Goal: Task Accomplishment & Management: Use online tool/utility

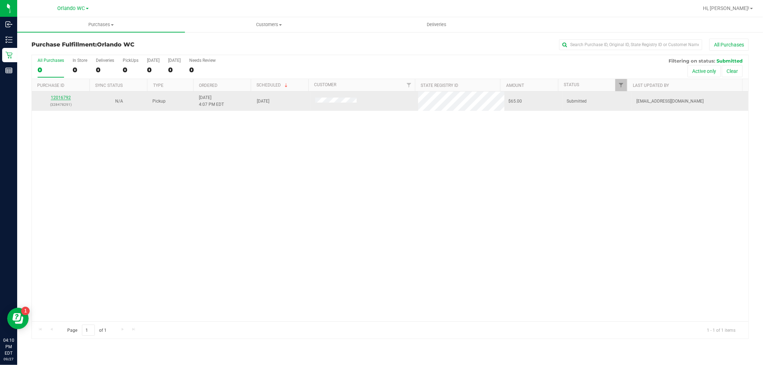
click at [62, 98] on link "12016792" at bounding box center [61, 97] width 20 height 5
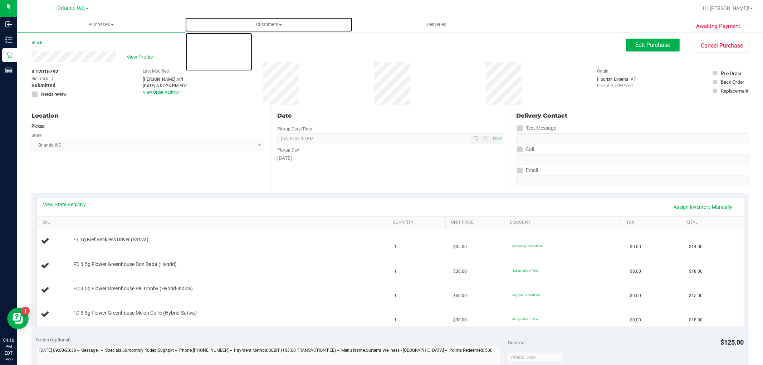
click at [235, 16] on div "Orlando WC Hi, [PERSON_NAME]! Purchases Summary of purchases Fulfillment All pu…" at bounding box center [390, 182] width 746 height 365
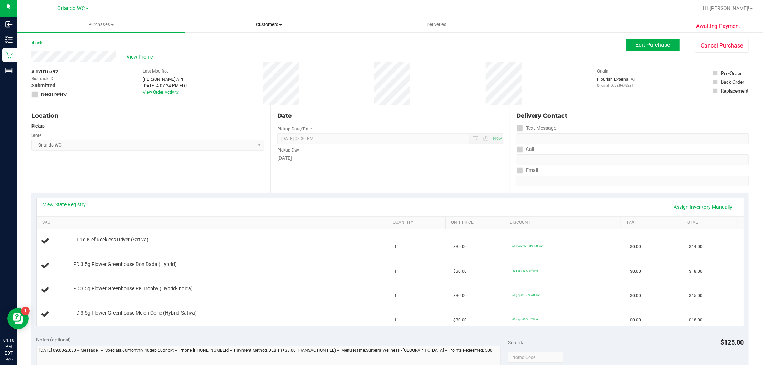
click at [241, 18] on uib-tab-heading "Customers All customers Add a new customer All physicians" at bounding box center [268, 25] width 167 height 14
click at [230, 41] on span "All customers" at bounding box center [211, 43] width 52 height 6
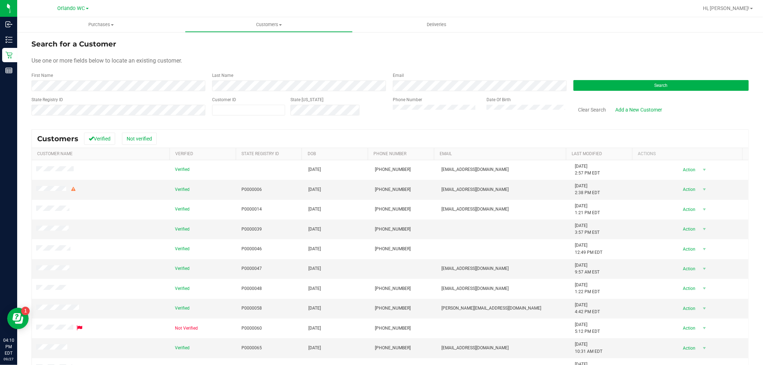
click at [241, 89] on form "Search for a Customer Use one or more fields below to locate an existing custom…" at bounding box center [389, 80] width 717 height 83
click at [684, 79] on div "Search" at bounding box center [658, 81] width 181 height 19
click at [678, 82] on button "Search" at bounding box center [660, 85] width 175 height 11
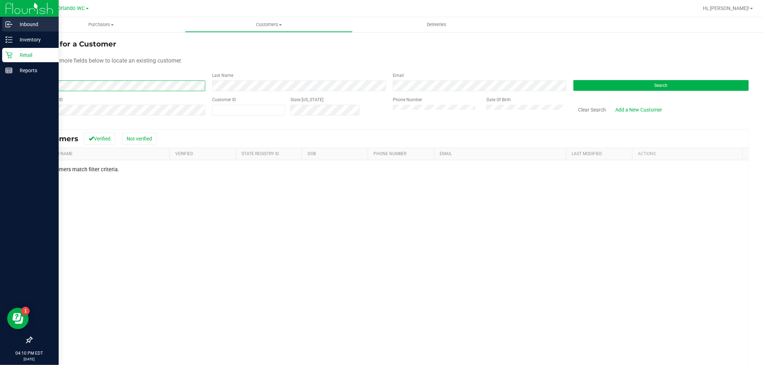
click at [0, 24] on div "Inbound Inventory Retail Reports 04:10 PM EDT [DATE] 09/27 Orlando WC Hi, [PERS…" at bounding box center [381, 182] width 763 height 365
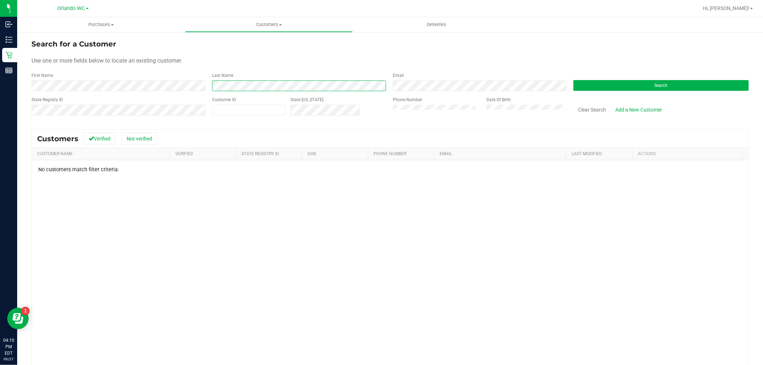
click at [196, 83] on div "First Name Last Name Email Search" at bounding box center [389, 81] width 717 height 19
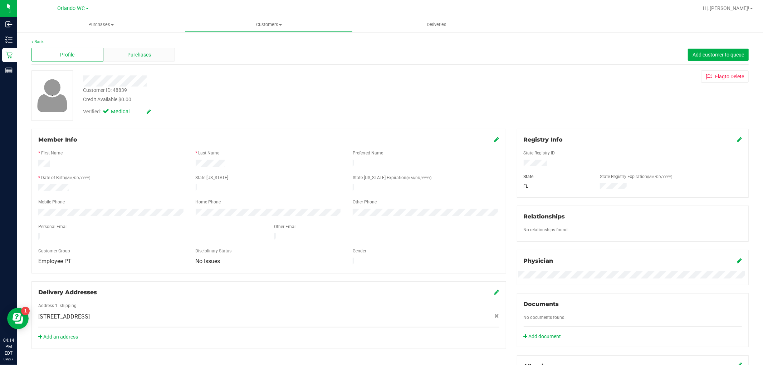
click at [121, 58] on div "Purchases" at bounding box center [139, 55] width 72 height 14
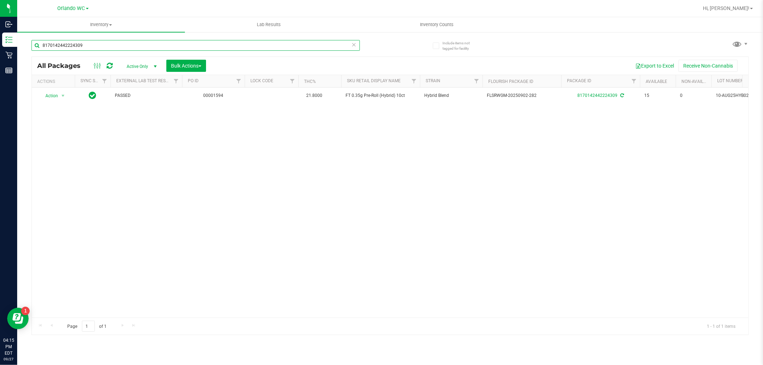
drag, startPoint x: 113, startPoint y: 42, endPoint x: 43, endPoint y: 45, distance: 70.2
click at [36, 45] on input "8170142442224309" at bounding box center [195, 45] width 328 height 11
click at [326, 223] on div "Action Action Create package Edit attributes Global inventory Locate package Lo…" at bounding box center [390, 203] width 717 height 230
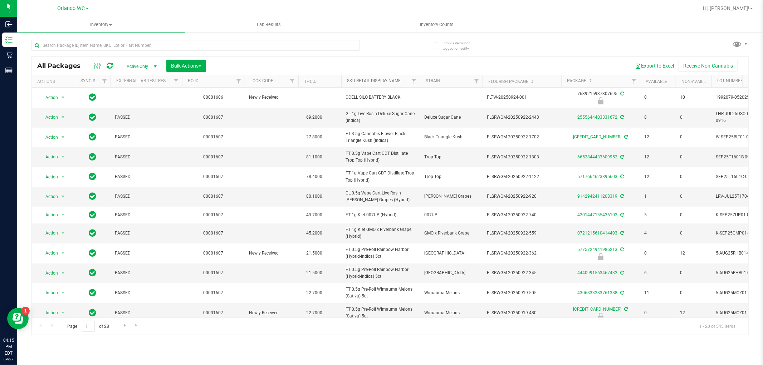
click at [374, 78] on link "Sku Retail Display Name" at bounding box center [374, 80] width 54 height 5
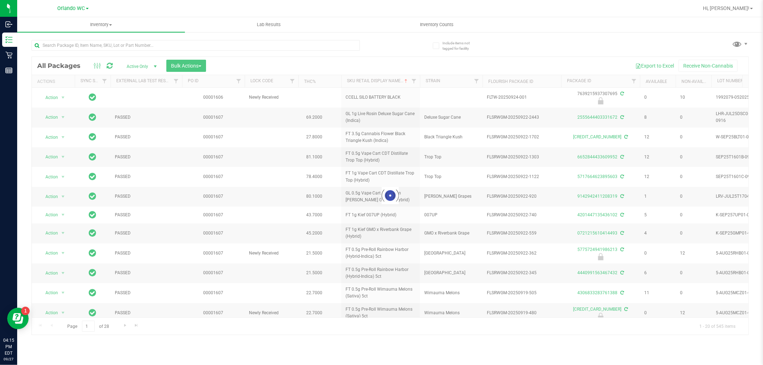
click at [91, 323] on div at bounding box center [390, 196] width 717 height 278
click at [88, 331] on div at bounding box center [390, 196] width 717 height 278
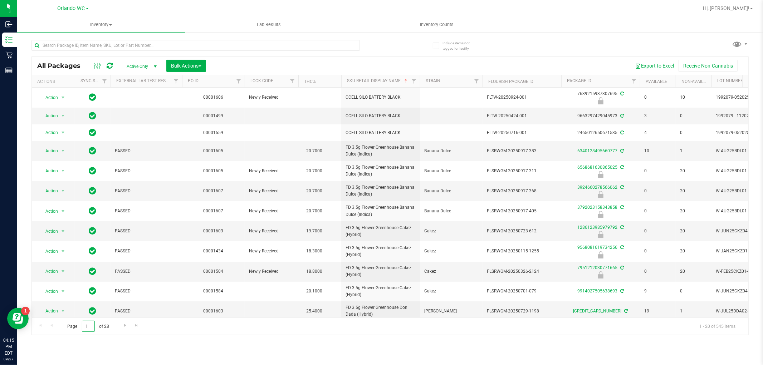
drag, startPoint x: 88, startPoint y: 331, endPoint x: 68, endPoint y: 329, distance: 20.1
click at [68, 329] on span "Page 1 of 28" at bounding box center [88, 326] width 54 height 11
type input "28"
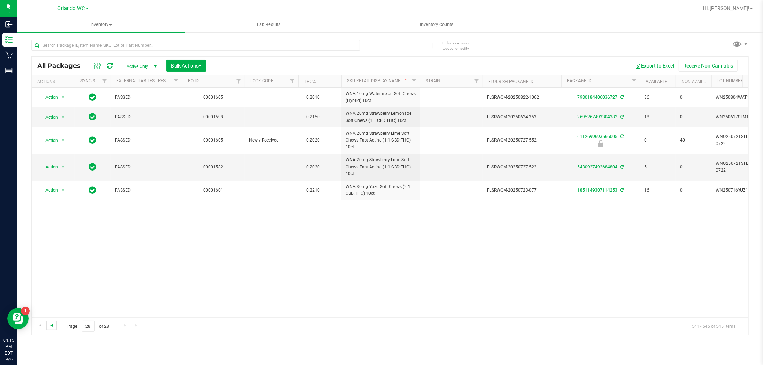
click at [49, 327] on span "Go to the previous page" at bounding box center [52, 326] width 6 height 6
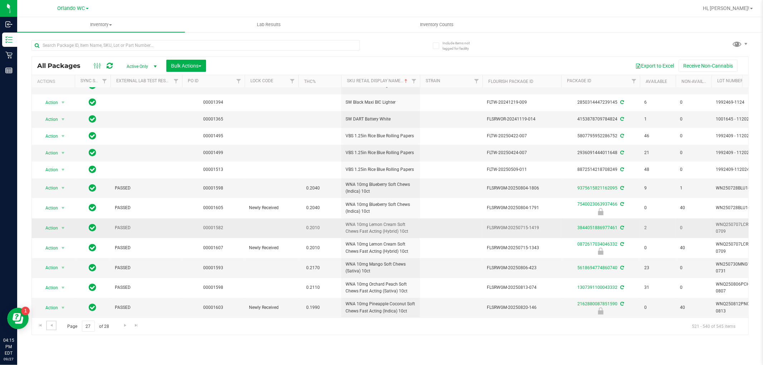
scroll to position [153, 0]
click at [123, 327] on span "Go to the next page" at bounding box center [125, 326] width 6 height 6
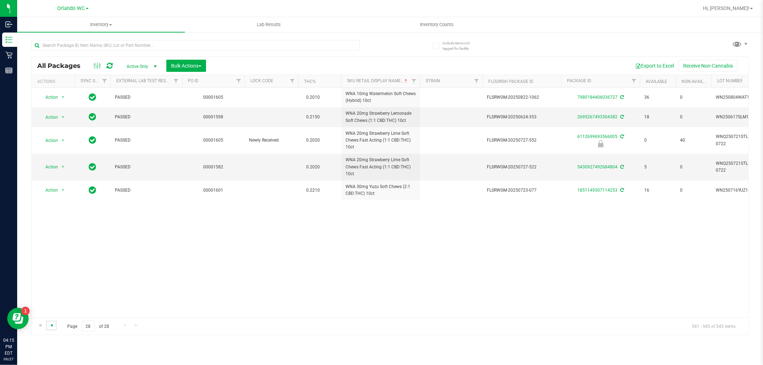
click at [52, 328] on span "Go to the previous page" at bounding box center [52, 326] width 6 height 6
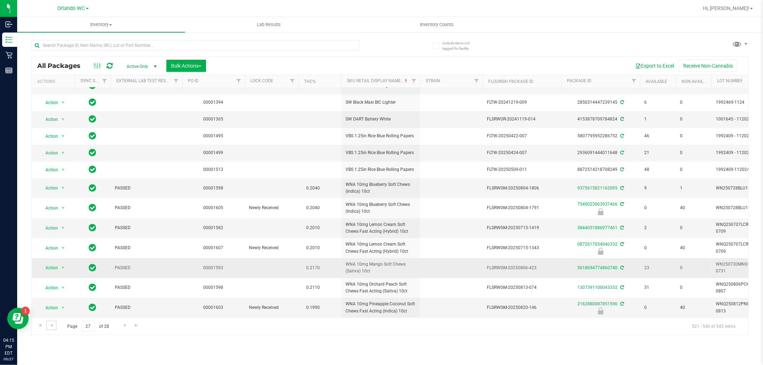
scroll to position [153, 0]
drag, startPoint x: 407, startPoint y: 304, endPoint x: 331, endPoint y: 295, distance: 76.0
click at [331, 298] on tr "Action Action Edit attributes Global inventory Locate package Package audit log…" at bounding box center [556, 308] width 1048 height 20
copy tr "WNA 10mg Pineapple Coconut Soft Chews Fast Acting (Indica) 10ct"
click at [475, 334] on div "Page 27 of 28 521 - 540 of 545 items" at bounding box center [390, 326] width 717 height 17
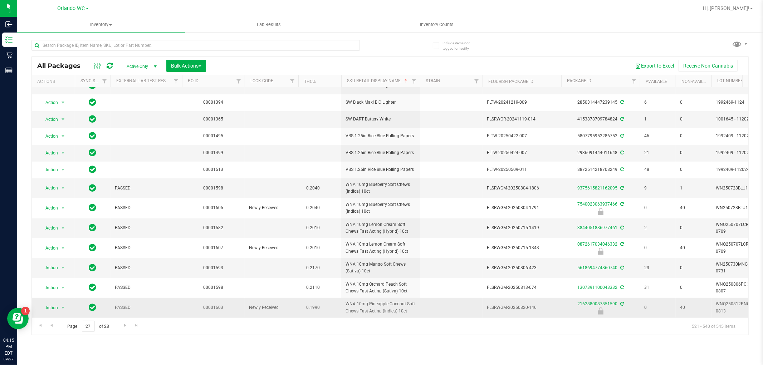
drag, startPoint x: 527, startPoint y: 301, endPoint x: 549, endPoint y: 301, distance: 22.9
click at [549, 304] on span "FLSRWGM-20250820-146" at bounding box center [522, 307] width 70 height 7
copy span "-146"
click at [714, 349] on div "Inventory All packages All inventory Waste log Create inventory Lab Results Inv…" at bounding box center [390, 191] width 746 height 348
click at [387, 267] on span "WNA 10mg Mango Soft Chews (Sativa) 10ct" at bounding box center [381, 268] width 70 height 14
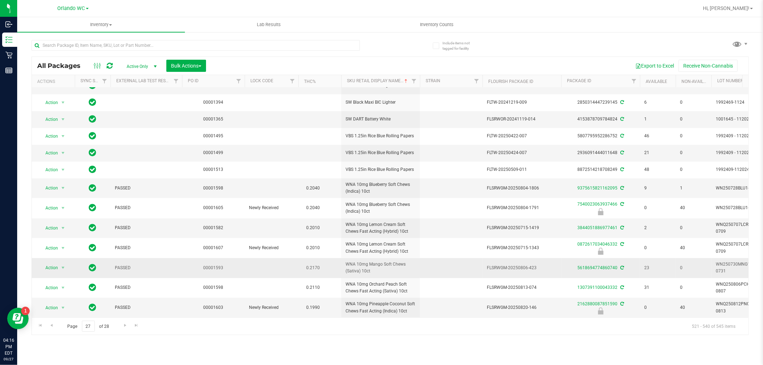
click at [387, 267] on span "WNA 10mg Mango Soft Chews (Sativa) 10ct" at bounding box center [381, 268] width 70 height 14
drag, startPoint x: 387, startPoint y: 267, endPoint x: 381, endPoint y: 262, distance: 7.3
click at [381, 262] on span "WNA 10mg Mango Soft Chews (Sativa) 10ct" at bounding box center [381, 268] width 70 height 14
click at [382, 263] on span "WNA 10mg Mango Soft Chews (Sativa) 10ct" at bounding box center [381, 268] width 70 height 14
click at [372, 261] on span "WNA 10mg Mango Soft Chews (Sativa) 10ct" at bounding box center [381, 268] width 70 height 14
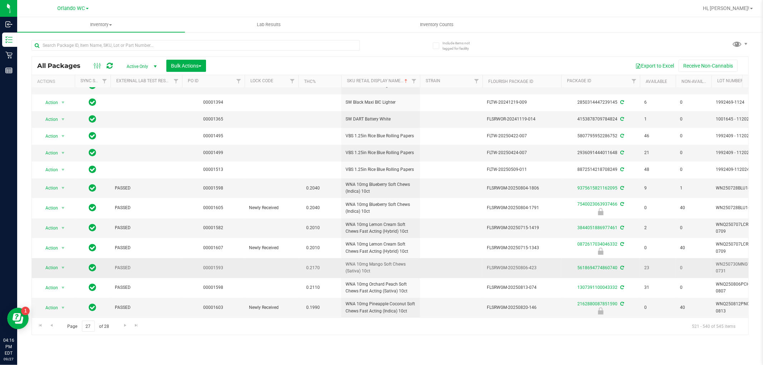
click at [372, 264] on span "WNA 10mg Mango Soft Chews (Sativa) 10ct" at bounding box center [381, 268] width 70 height 14
click at [351, 261] on span "WNA 10mg Mango Soft Chews (Sativa) 10ct" at bounding box center [381, 268] width 70 height 14
click at [362, 263] on span "WNA 10mg Mango Soft Chews (Sativa) 10ct" at bounding box center [381, 268] width 70 height 14
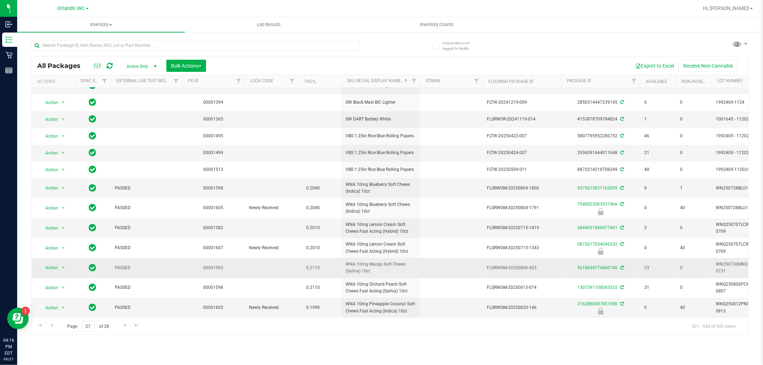
click at [362, 263] on span "WNA 10mg Mango Soft Chews (Sativa) 10ct" at bounding box center [381, 268] width 70 height 14
click at [377, 268] on span "WNA 10mg Mango Soft Chews (Sativa) 10ct" at bounding box center [381, 268] width 70 height 14
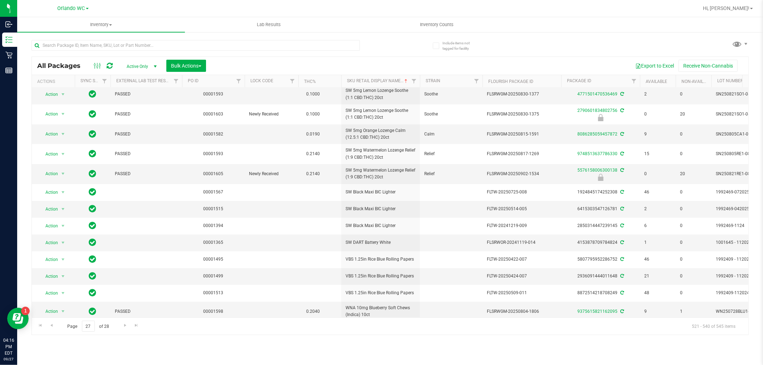
scroll to position [0, 0]
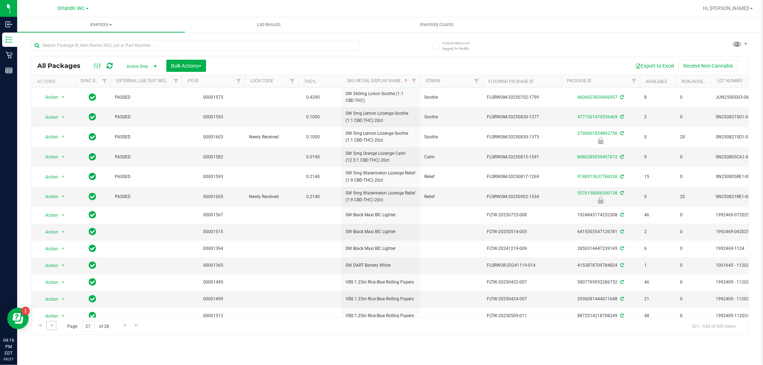
click at [55, 324] on link "Go to the previous page" at bounding box center [51, 326] width 10 height 10
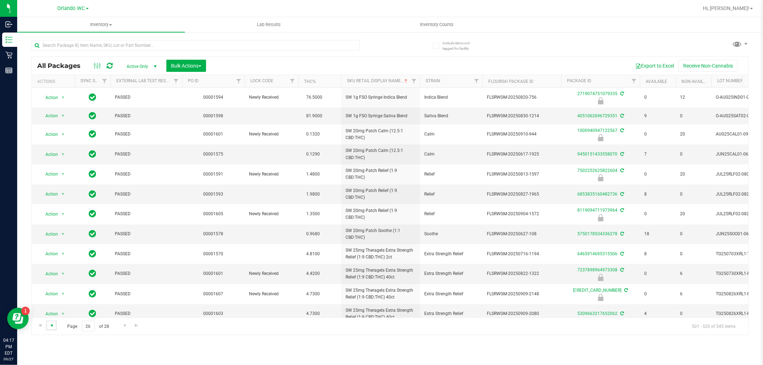
click at [50, 326] on span "Go to the previous page" at bounding box center [52, 326] width 6 height 6
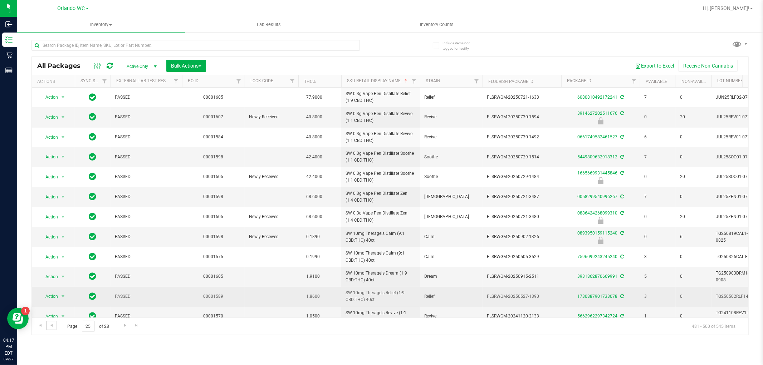
scroll to position [171, 0]
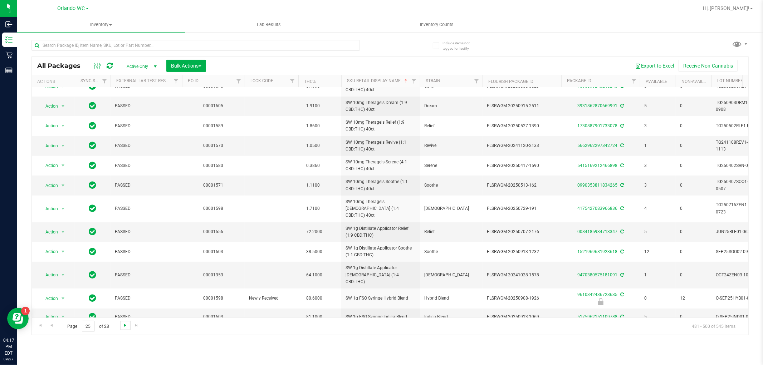
click at [123, 326] on span "Go to the next page" at bounding box center [125, 326] width 6 height 6
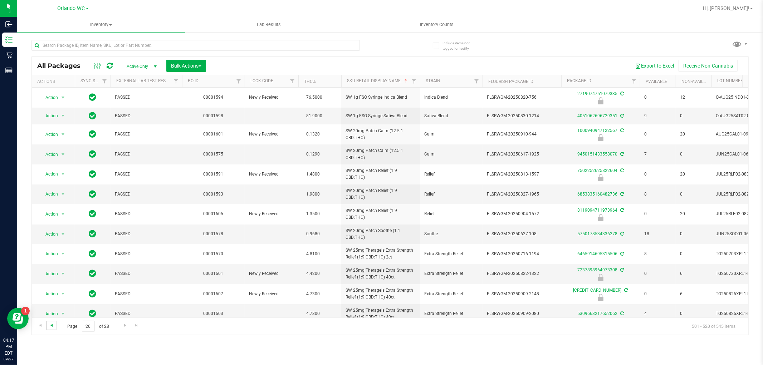
click at [51, 328] on span "Go to the previous page" at bounding box center [52, 326] width 6 height 6
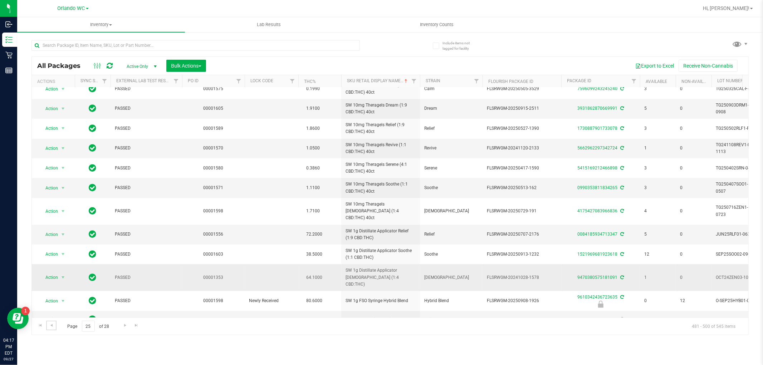
scroll to position [171, 0]
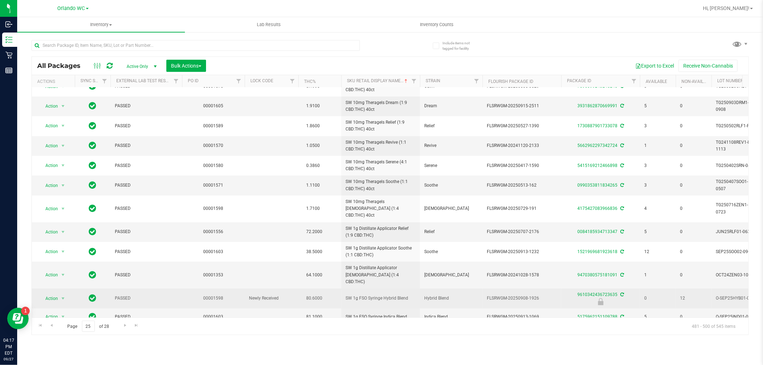
drag, startPoint x: 454, startPoint y: 284, endPoint x: 402, endPoint y: 289, distance: 52.5
click at [424, 295] on span "Hybrid Blend" at bounding box center [451, 298] width 54 height 7
click at [388, 292] on td "SW 1g FSO Syringe Hybrid Blend" at bounding box center [380, 299] width 79 height 20
drag, startPoint x: 410, startPoint y: 285, endPoint x: 336, endPoint y: 289, distance: 73.4
click at [336, 289] on tr "Action Action Edit attributes Global inventory Locate package Package audit log…" at bounding box center [556, 299] width 1048 height 20
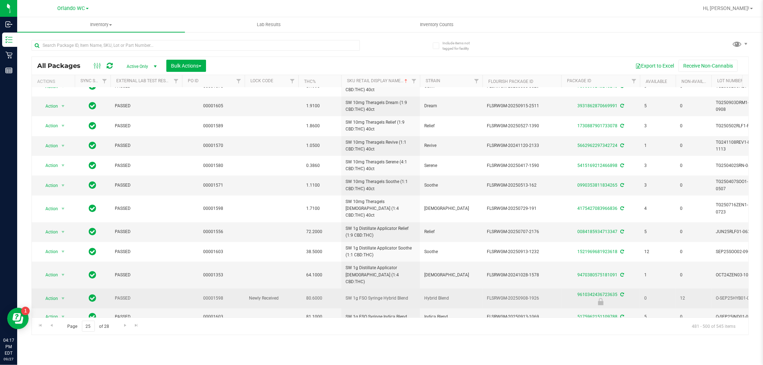
copy tr "SW 1g FSO Syringe Hybrid Blend"
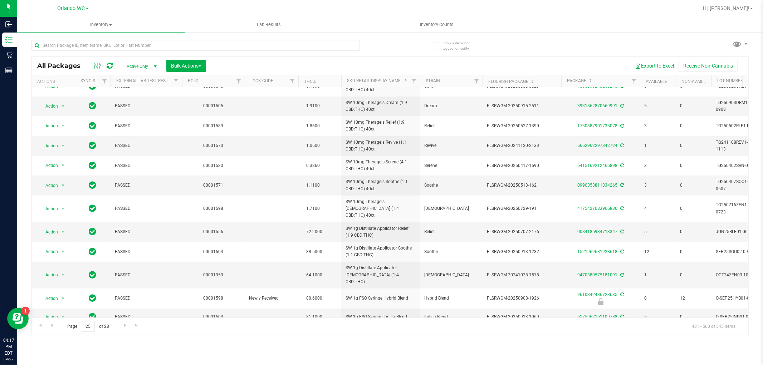
drag, startPoint x: 620, startPoint y: 339, endPoint x: 599, endPoint y: 337, distance: 20.5
click at [620, 339] on div "Inventory All packages All inventory Waste log Create inventory Lab Results Inv…" at bounding box center [390, 191] width 746 height 348
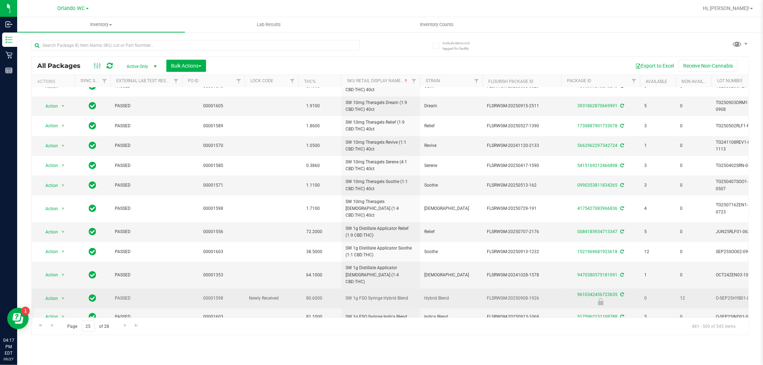
drag, startPoint x: 528, startPoint y: 285, endPoint x: 546, endPoint y: 285, distance: 18.2
click at [546, 295] on span "FLSRWGM-20250908-1926" at bounding box center [522, 298] width 70 height 7
copy span "-1926"
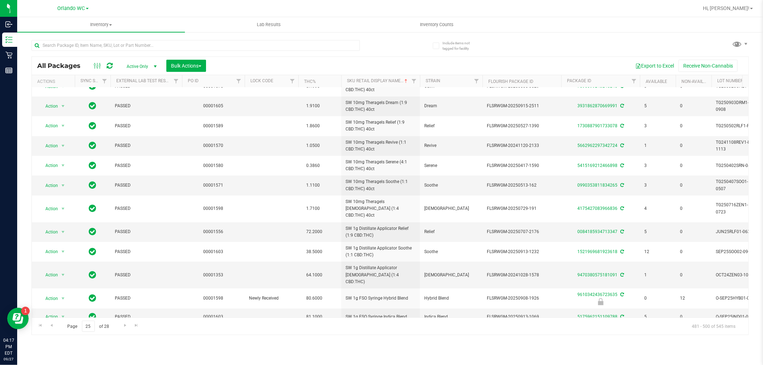
click at [608, 335] on div "Inventory All packages All inventory Waste log Create inventory Lab Results Inv…" at bounding box center [390, 191] width 746 height 348
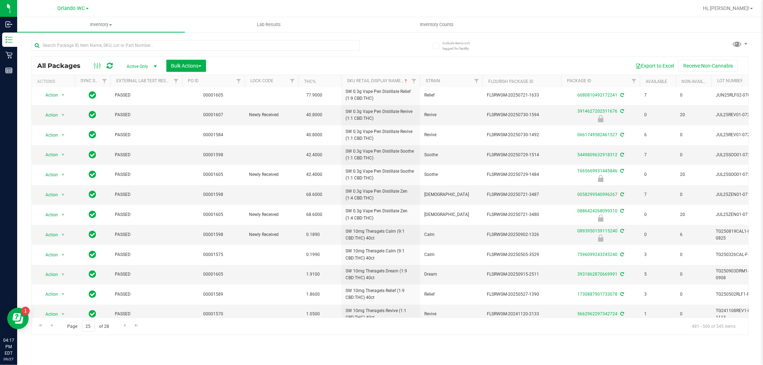
scroll to position [0, 0]
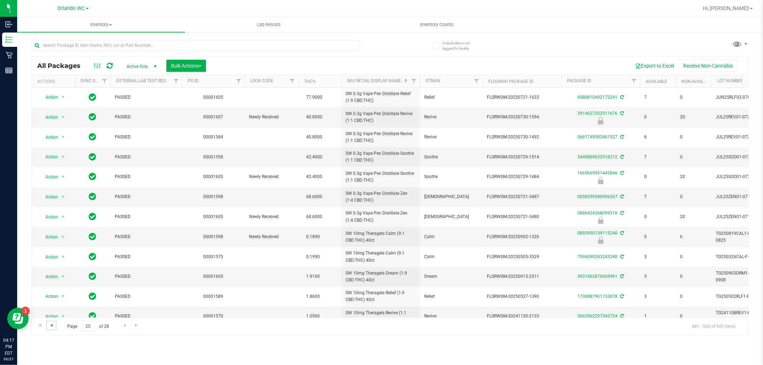
click at [50, 328] on span "Go to the previous page" at bounding box center [52, 326] width 6 height 6
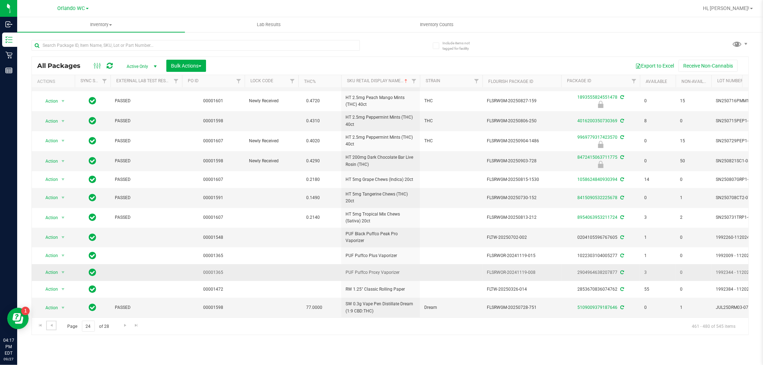
scroll to position [159, 0]
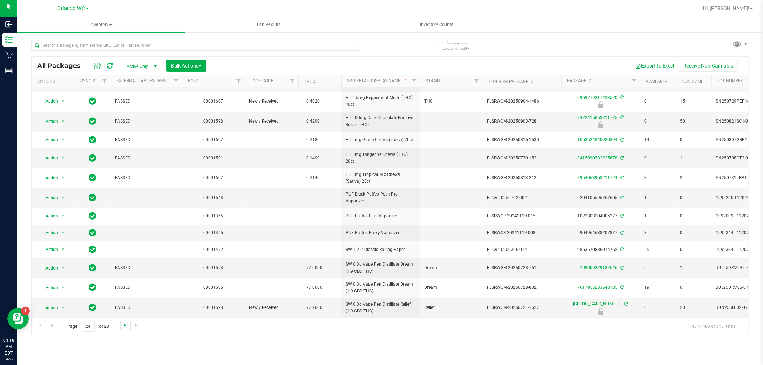
click at [123, 326] on span "Go to the next page" at bounding box center [125, 326] width 6 height 6
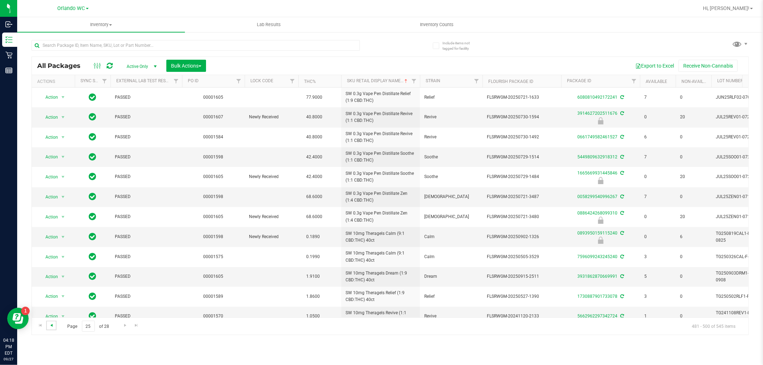
click at [53, 327] on span "Go to the previous page" at bounding box center [52, 326] width 6 height 6
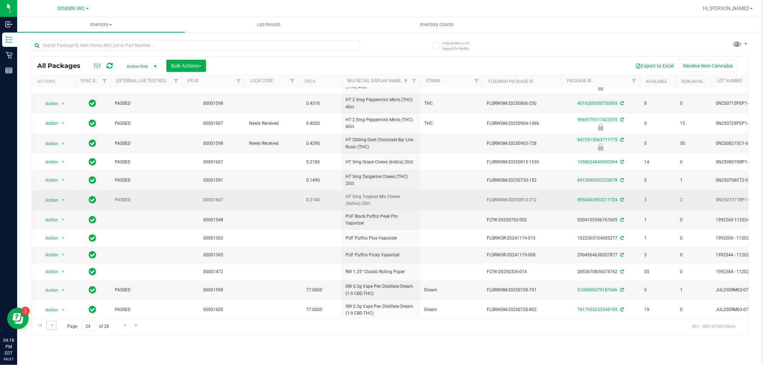
scroll to position [119, 0]
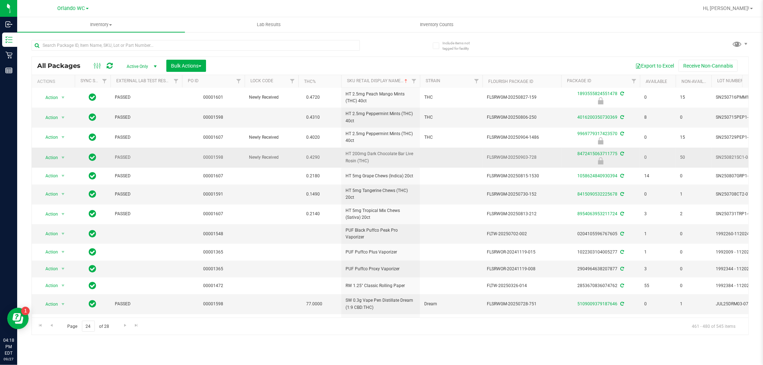
drag, startPoint x: 376, startPoint y: 160, endPoint x: 342, endPoint y: 155, distance: 34.4
click at [342, 155] on td "HT 200mg Dark Chocolate Bar Live Rosin (THC)" at bounding box center [380, 158] width 79 height 20
copy span "HT 200mg Dark Chocolate Bar Live Rosin (THC)"
click at [620, 333] on div "Page 24 of 28 461 - 480 of 545 items" at bounding box center [390, 326] width 717 height 17
drag, startPoint x: 528, startPoint y: 154, endPoint x: 552, endPoint y: 154, distance: 24.3
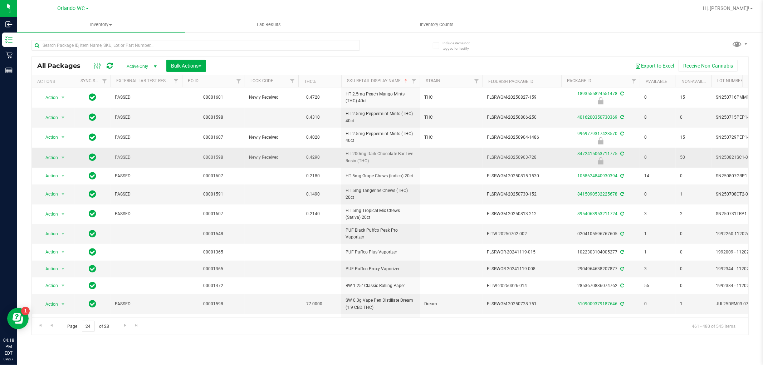
click at [552, 154] on span "FLSRWGM-20250903-728" at bounding box center [522, 157] width 70 height 7
copy span "-728"
click at [635, 354] on div "Inventory All packages All inventory Waste log Create inventory Lab Results Inv…" at bounding box center [390, 191] width 746 height 348
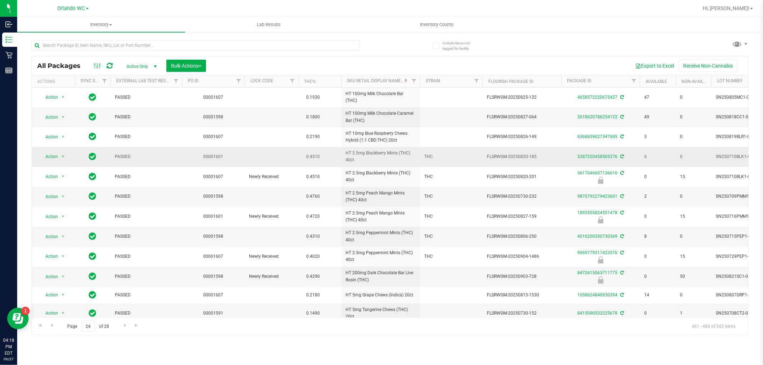
scroll to position [159, 0]
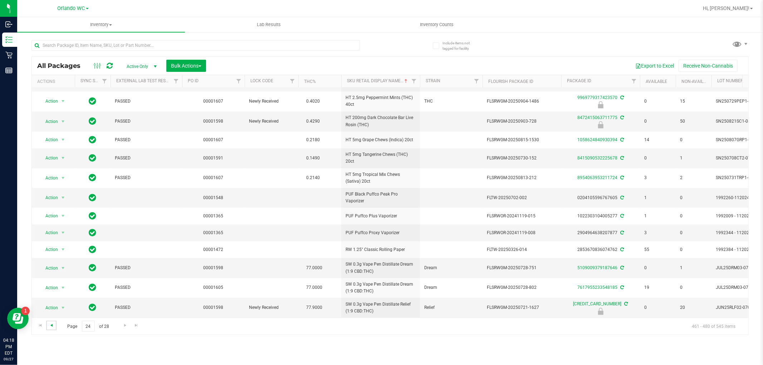
click at [49, 323] on span "Go to the previous page" at bounding box center [52, 326] width 6 height 6
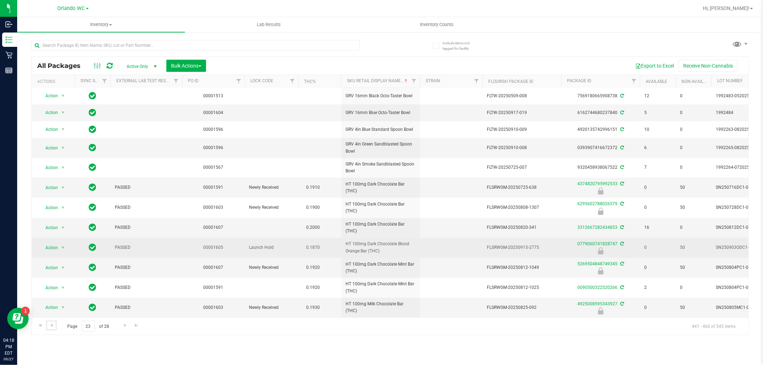
scroll to position [160, 0]
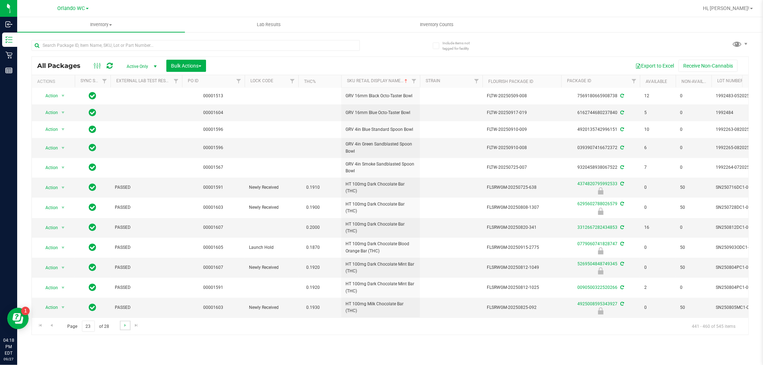
click at [124, 322] on link "Go to the next page" at bounding box center [125, 326] width 10 height 10
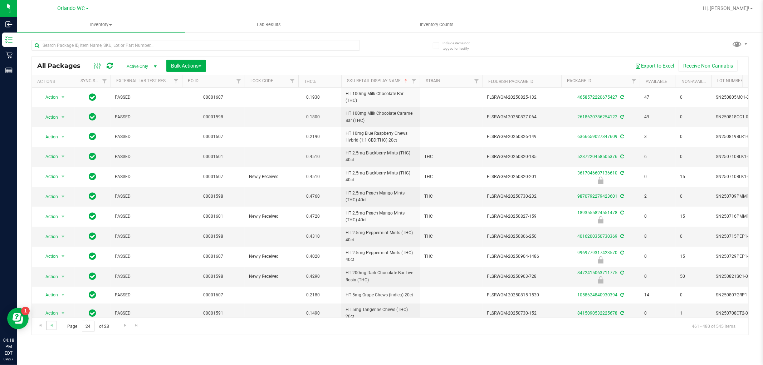
click at [50, 322] on link "Go to the previous page" at bounding box center [51, 326] width 10 height 10
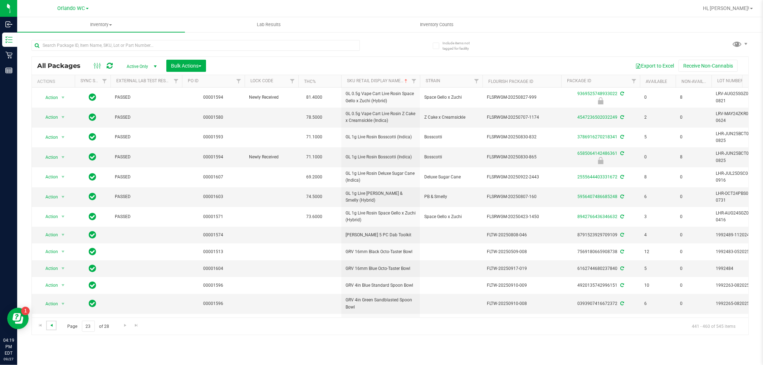
click at [54, 324] on span "Go to the previous page" at bounding box center [52, 326] width 6 height 6
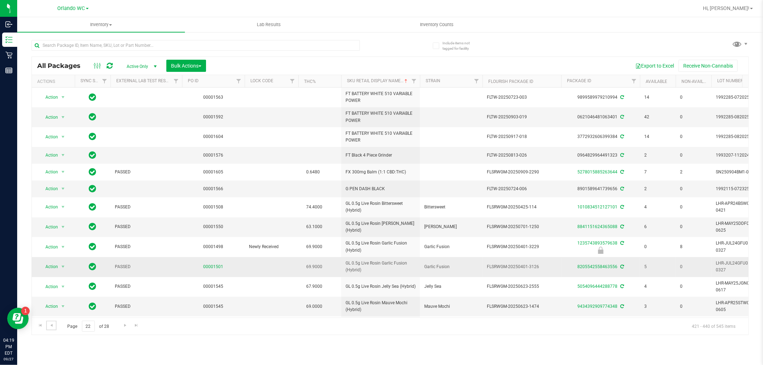
scroll to position [165, 0]
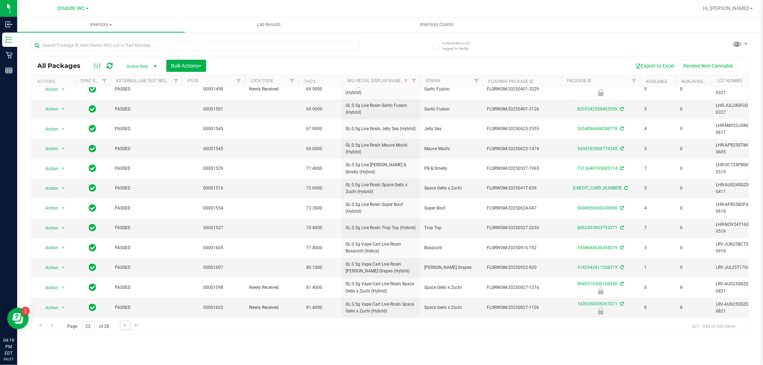
click at [121, 328] on link "Go to the next page" at bounding box center [125, 326] width 10 height 10
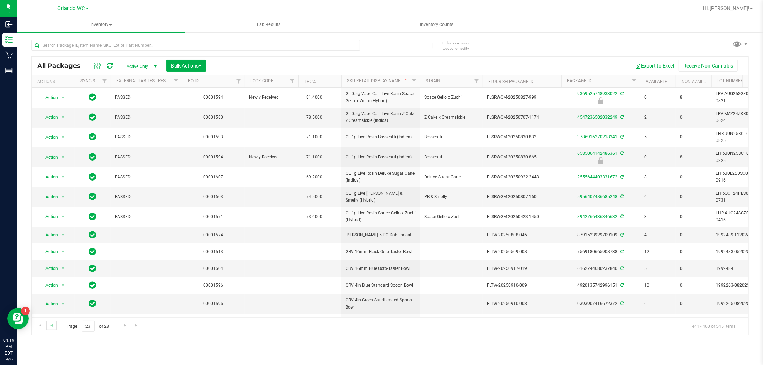
click at [52, 322] on link "Go to the previous page" at bounding box center [51, 326] width 10 height 10
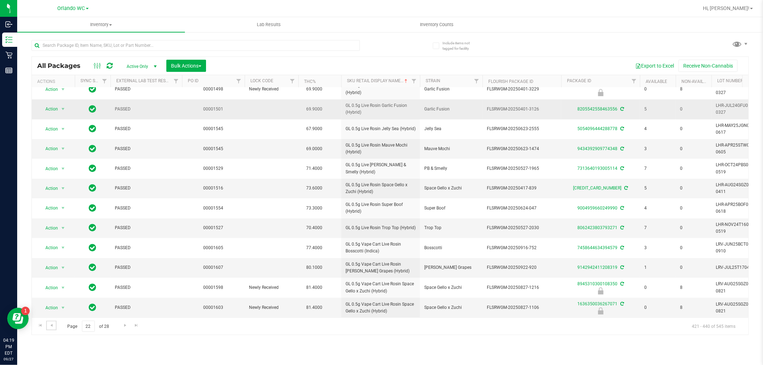
scroll to position [165, 0]
drag, startPoint x: 388, startPoint y: 309, endPoint x: 338, endPoint y: 306, distance: 49.4
click at [338, 306] on tr "Action Action Edit attributes Global inventory Locate package Package audit log…" at bounding box center [556, 308] width 1048 height 20
copy tr "GL 0.5g Vape Cart Live Rosin Space Gello x Zuchi (Hybrid)"
drag, startPoint x: 637, startPoint y: 344, endPoint x: 625, endPoint y: 341, distance: 12.8
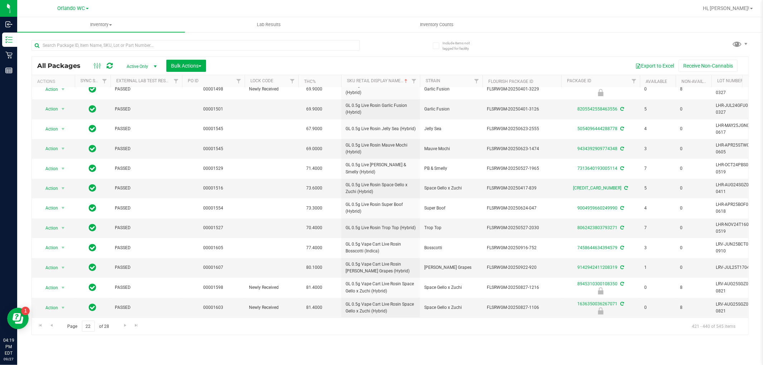
click at [637, 344] on div "Inventory All packages All inventory Waste log Create inventory Lab Results Inv…" at bounding box center [390, 191] width 746 height 348
drag, startPoint x: 538, startPoint y: 303, endPoint x: 527, endPoint y: 305, distance: 11.6
click at [527, 305] on span "FLSRWGM-20250827-1106" at bounding box center [522, 307] width 70 height 7
copy span "-1106"
click at [666, 334] on div "Page 22 of 28 421 - 440 of 545 items" at bounding box center [390, 326] width 717 height 17
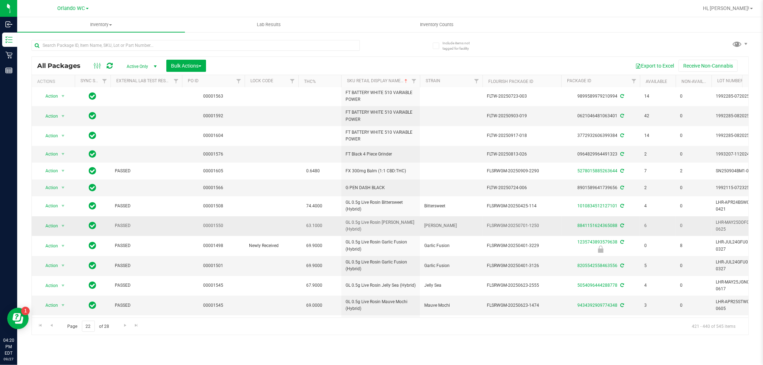
scroll to position [0, 0]
click at [52, 331] on link "Go to the previous page" at bounding box center [51, 326] width 10 height 10
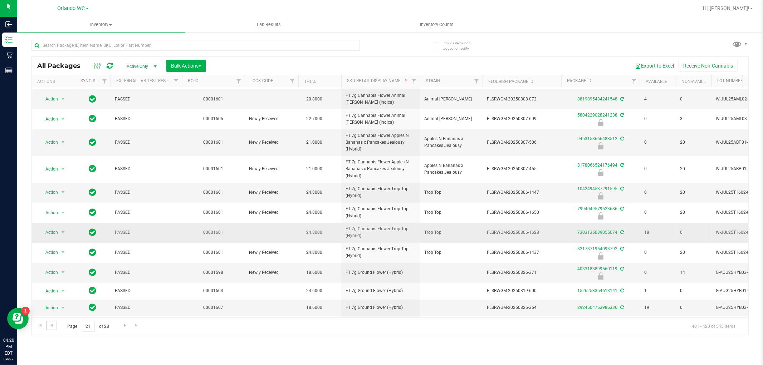
scroll to position [40, 0]
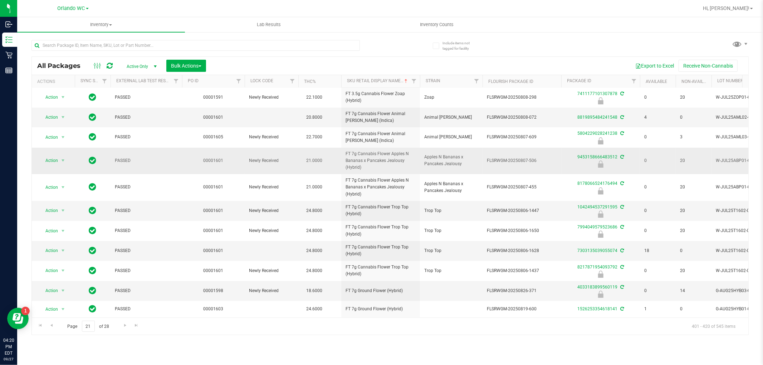
drag, startPoint x: 366, startPoint y: 173, endPoint x: 347, endPoint y: 165, distance: 19.7
click at [344, 165] on td "FT 7g Cannabis Flower Apples N Bananas x Pancakes Jealousy (Hybrid)" at bounding box center [380, 161] width 79 height 27
drag, startPoint x: 368, startPoint y: 169, endPoint x: 344, endPoint y: 150, distance: 30.8
click at [344, 150] on td "FT 7g Cannabis Flower Apples N Bananas x Pancakes Jealousy (Hybrid)" at bounding box center [380, 161] width 79 height 27
copy span "FT 7g Cannabis Flower Apples N Bananas x Pancakes Jealousy (Hybrid)"
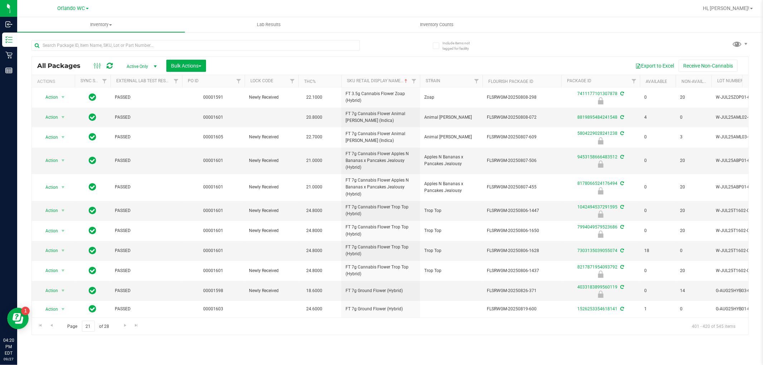
click at [646, 351] on div "Inventory All packages All inventory Waste log Create inventory Lab Results Inv…" at bounding box center [390, 191] width 746 height 348
drag, startPoint x: 527, startPoint y: 159, endPoint x: 548, endPoint y: 159, distance: 20.4
click at [548, 159] on span "FLSRWGM-20250807-506" at bounding box center [522, 160] width 70 height 7
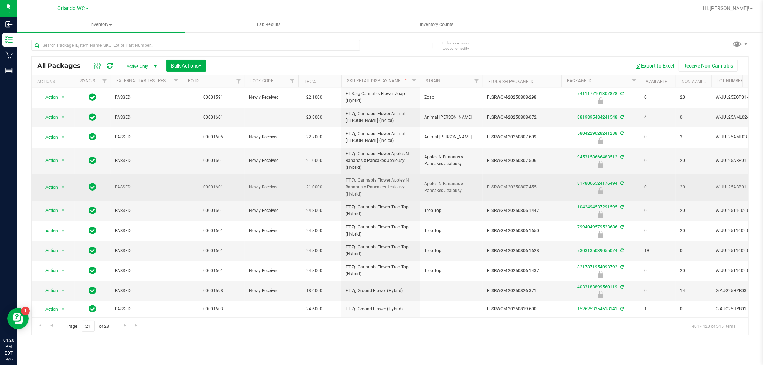
copy span "-506"
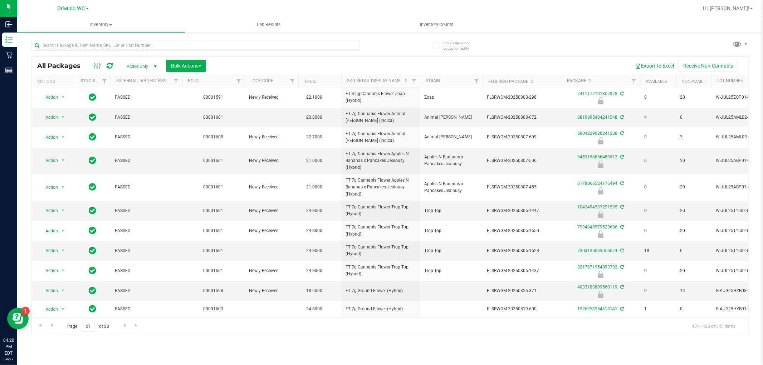
click at [619, 337] on div "Inventory All packages All inventory Waste log Create inventory Lab Results Inv…" at bounding box center [390, 191] width 746 height 348
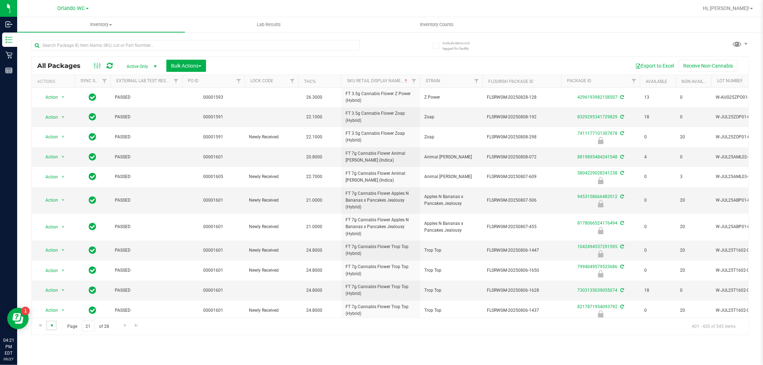
click at [52, 325] on span "Go to the previous page" at bounding box center [52, 326] width 6 height 6
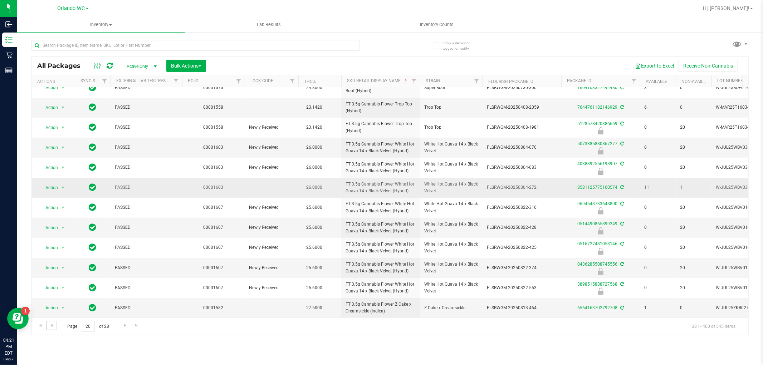
scroll to position [136, 0]
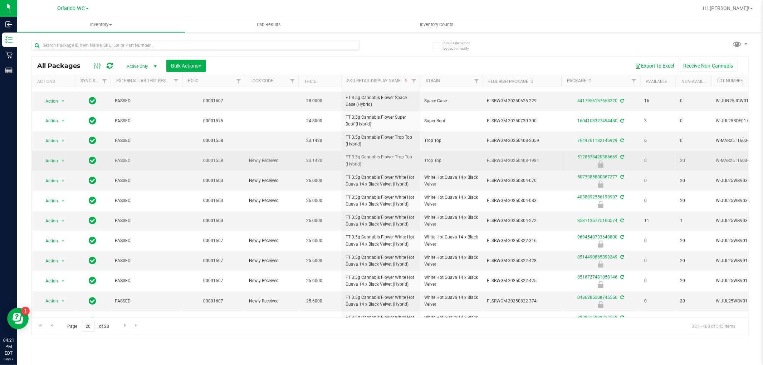
drag, startPoint x: 372, startPoint y: 165, endPoint x: 299, endPoint y: 162, distance: 72.7
click at [299, 162] on tr "Action Action Edit attributes Global inventory Locate package Package audit log…" at bounding box center [556, 161] width 1048 height 20
click at [337, 163] on td "23.1420" at bounding box center [319, 161] width 43 height 20
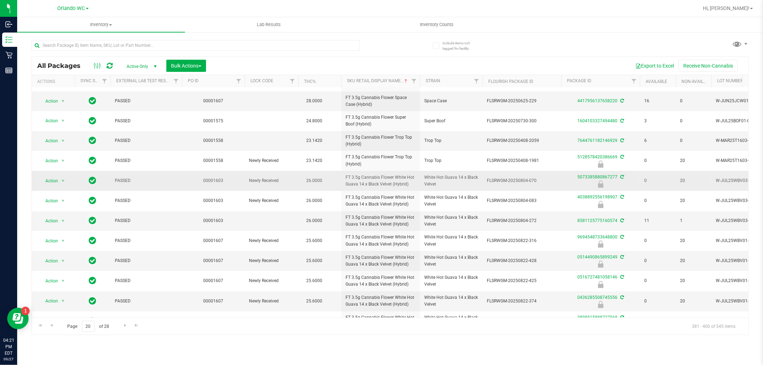
click at [362, 172] on td "FT 3.5g Cannabis Flower White Hot Guava 14 x Black Velvet (Hybrid)" at bounding box center [380, 181] width 79 height 20
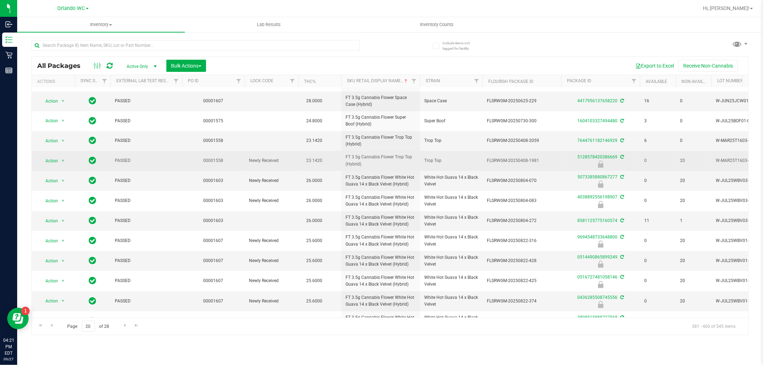
drag, startPoint x: 370, startPoint y: 167, endPoint x: 331, endPoint y: 155, distance: 40.1
click at [331, 155] on tr "Action Action Edit attributes Global inventory Locate package Package audit log…" at bounding box center [556, 161] width 1048 height 20
drag, startPoint x: 350, startPoint y: 155, endPoint x: 363, endPoint y: 157, distance: 13.1
click at [351, 155] on span "FT 3.5g Cannabis Flower Trop Top (Hybrid)" at bounding box center [381, 161] width 70 height 14
click at [375, 163] on span "FT 3.5g Cannabis Flower Trop Top (Hybrid)" at bounding box center [381, 161] width 70 height 14
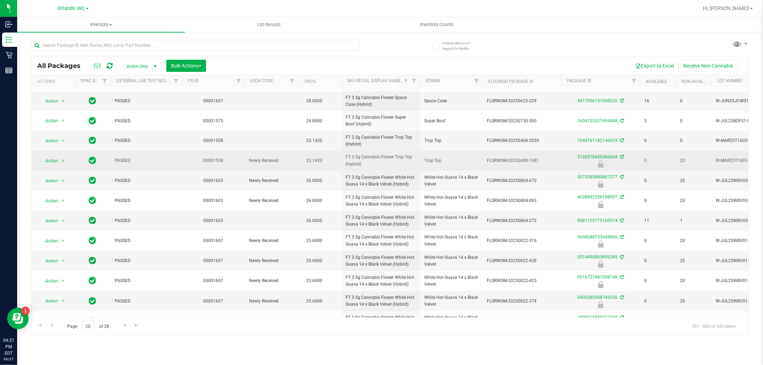
drag, startPoint x: 367, startPoint y: 167, endPoint x: 346, endPoint y: 157, distance: 22.7
click at [346, 157] on span "FT 3.5g Cannabis Flower Trop Top (Hybrid)" at bounding box center [381, 161] width 70 height 14
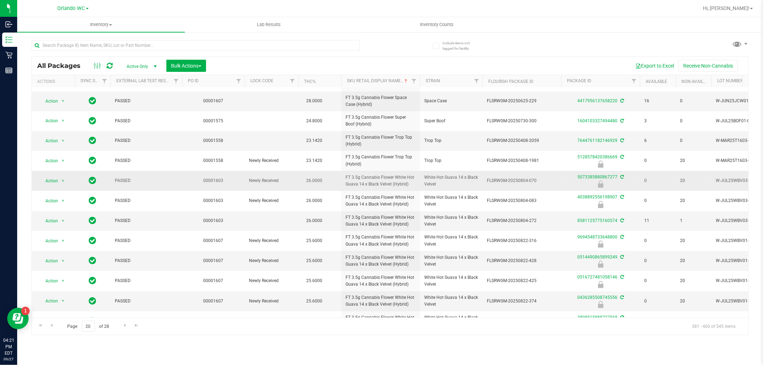
click at [393, 178] on span "FT 3.5g Cannabis Flower White Hot Guava 14 x Black Velvet (Hybrid)" at bounding box center [381, 181] width 70 height 14
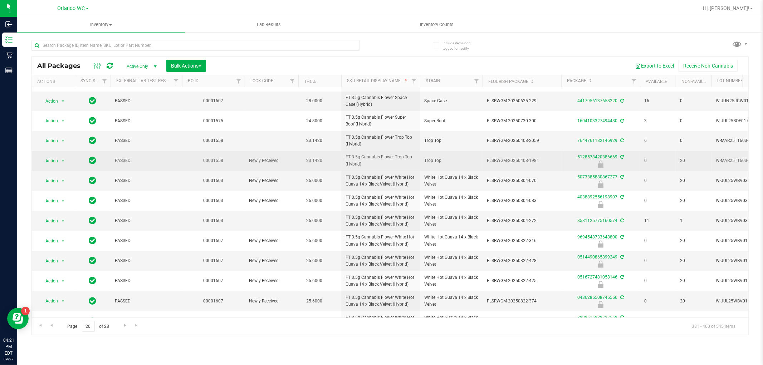
drag, startPoint x: 369, startPoint y: 167, endPoint x: 340, endPoint y: 157, distance: 30.8
click at [340, 157] on tr "Action Action Edit attributes Global inventory Locate package Package audit log…" at bounding box center [556, 161] width 1048 height 20
click at [340, 157] on td "23.1420" at bounding box center [319, 161] width 43 height 20
drag, startPoint x: 343, startPoint y: 156, endPoint x: 367, endPoint y: 166, distance: 25.2
click at [367, 166] on td "FT 3.5g Cannabis Flower Trop Top (Hybrid)" at bounding box center [380, 161] width 79 height 20
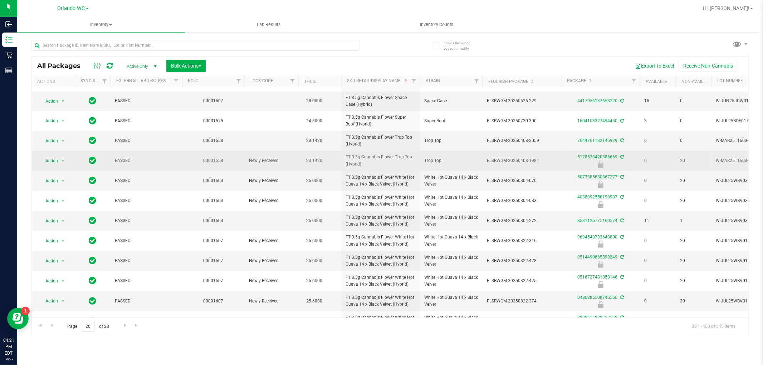
click at [367, 166] on span "FT 3.5g Cannabis Flower Trop Top (Hybrid)" at bounding box center [381, 161] width 70 height 14
drag, startPoint x: 345, startPoint y: 158, endPoint x: 369, endPoint y: 161, distance: 24.2
click at [369, 161] on span "FT 3.5g Cannabis Flower Trop Top (Hybrid)" at bounding box center [381, 161] width 70 height 14
click at [371, 166] on span "FT 3.5g Cannabis Flower Trop Top (Hybrid)" at bounding box center [381, 161] width 70 height 14
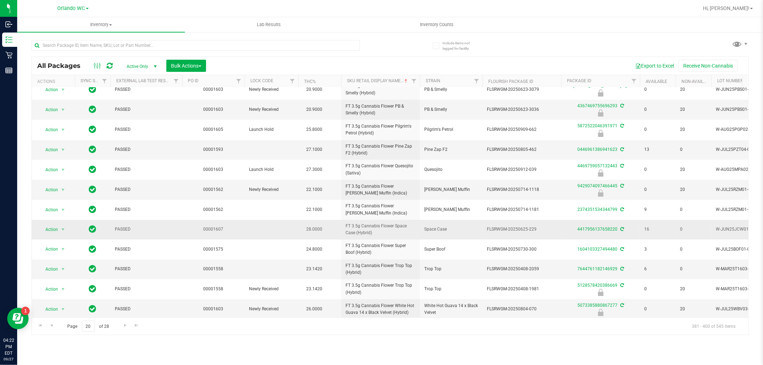
scroll to position [0, 0]
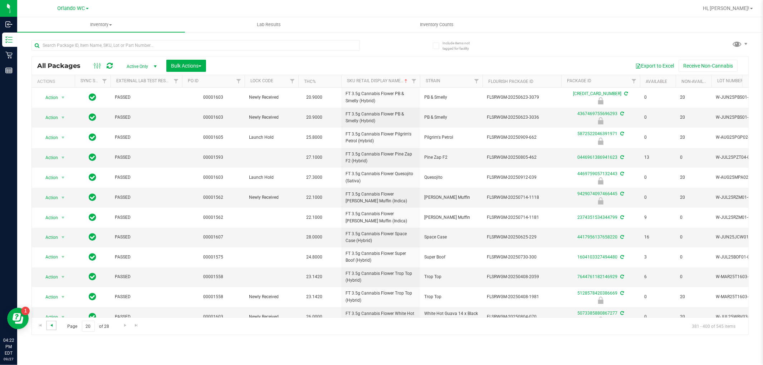
click at [54, 326] on span "Go to the previous page" at bounding box center [52, 326] width 6 height 6
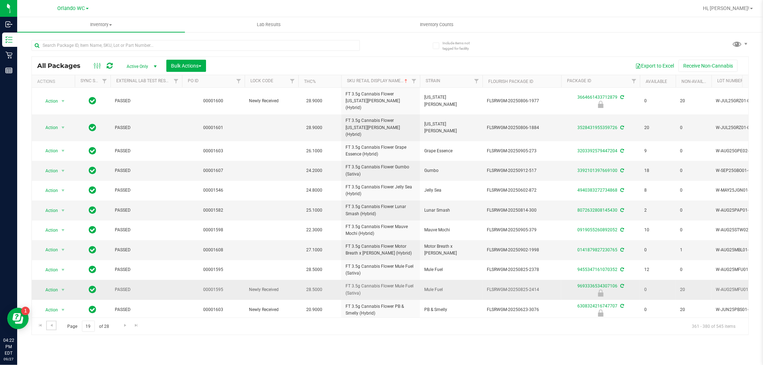
scroll to position [173, 0]
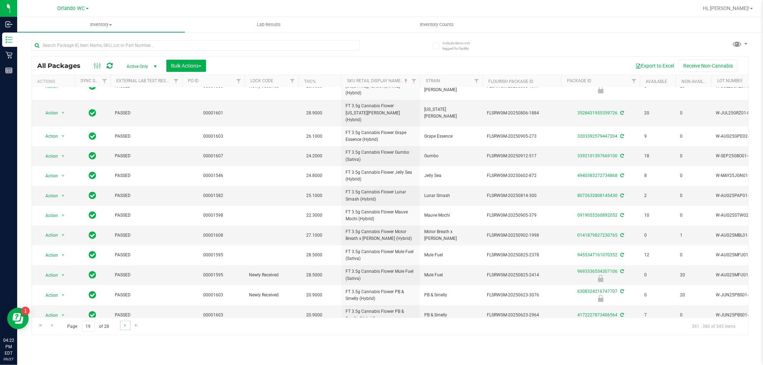
click at [128, 327] on link "Go to the next page" at bounding box center [125, 326] width 10 height 10
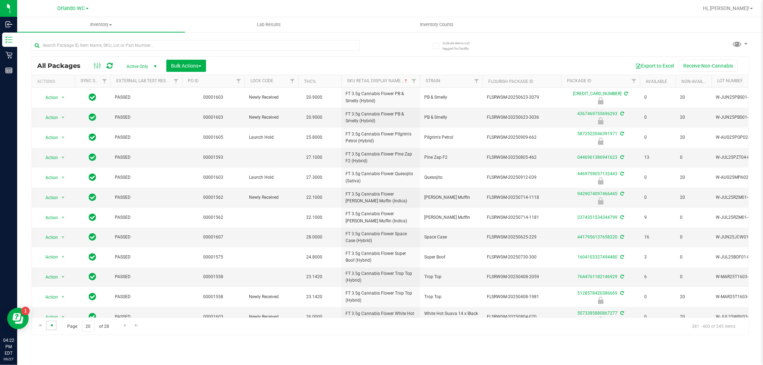
click at [52, 328] on span "Go to the previous page" at bounding box center [52, 326] width 6 height 6
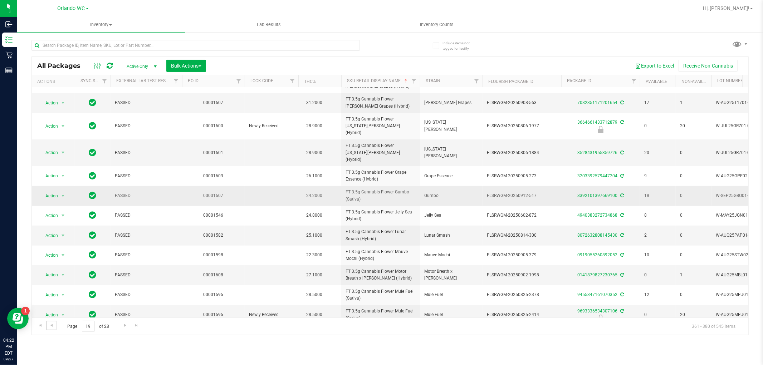
scroll to position [94, 0]
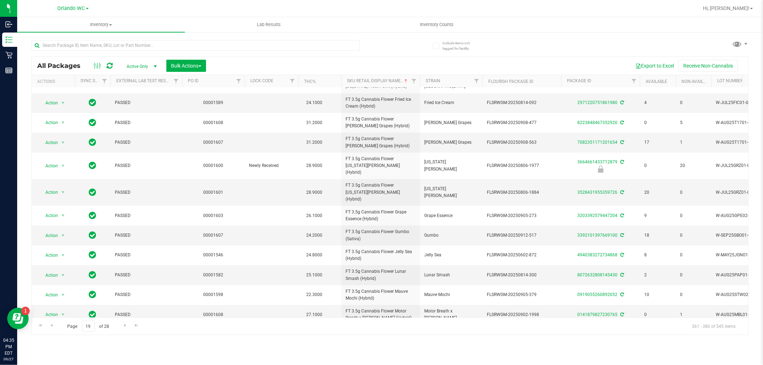
click at [685, 20] on ul "Inventory All packages All inventory Waste log Create inventory Lab Results Inv…" at bounding box center [398, 24] width 763 height 15
click at [95, 44] on input "text" at bounding box center [195, 45] width 328 height 11
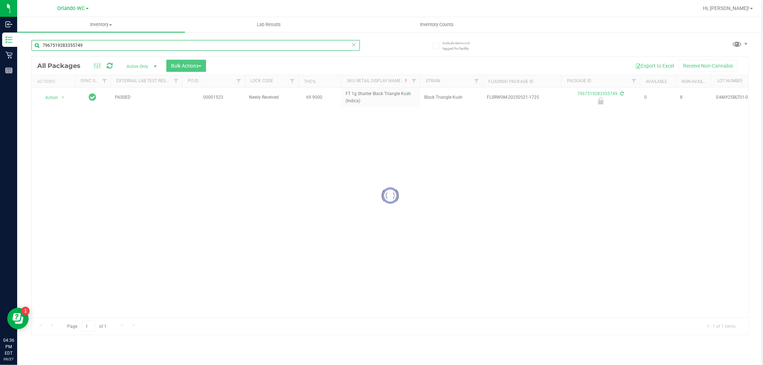
type input "7967519283355749"
click at [62, 102] on div at bounding box center [390, 196] width 717 height 278
click at [62, 99] on div at bounding box center [390, 196] width 717 height 278
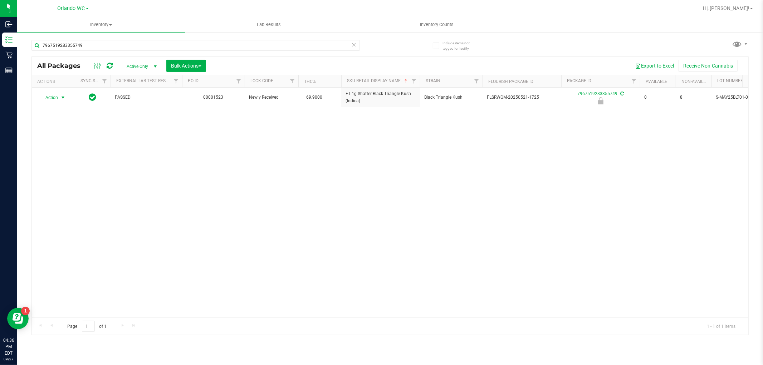
click at [62, 99] on span "select" at bounding box center [63, 98] width 6 height 6
click at [64, 180] on li "Unlock package" at bounding box center [62, 182] width 46 height 11
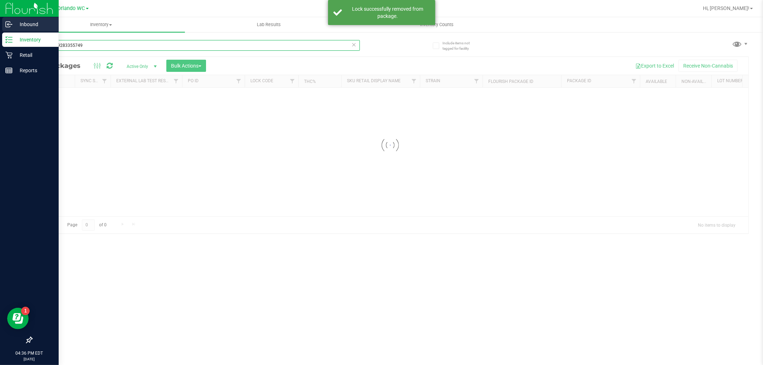
drag, startPoint x: 91, startPoint y: 43, endPoint x: 0, endPoint y: 29, distance: 91.6
click at [0, 29] on div "Inbound Inventory Retail Reports 04:36 PM EDT 09/27/2025 09/27 Orlando WC Hi, L…" at bounding box center [381, 182] width 763 height 365
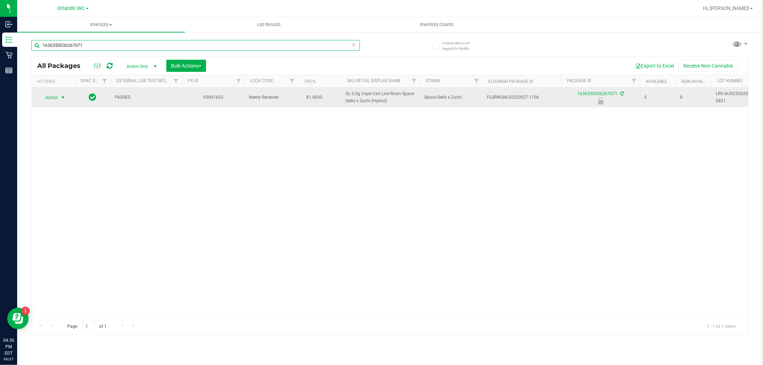
type input "1636350036267071"
click at [62, 97] on span "select" at bounding box center [63, 98] width 6 height 6
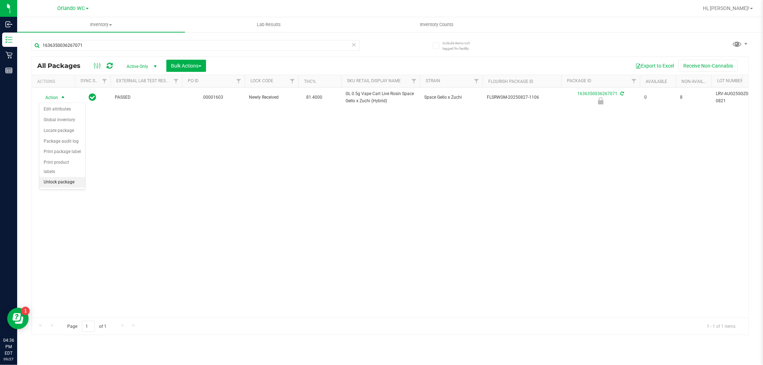
click at [58, 180] on li "Unlock package" at bounding box center [62, 182] width 46 height 11
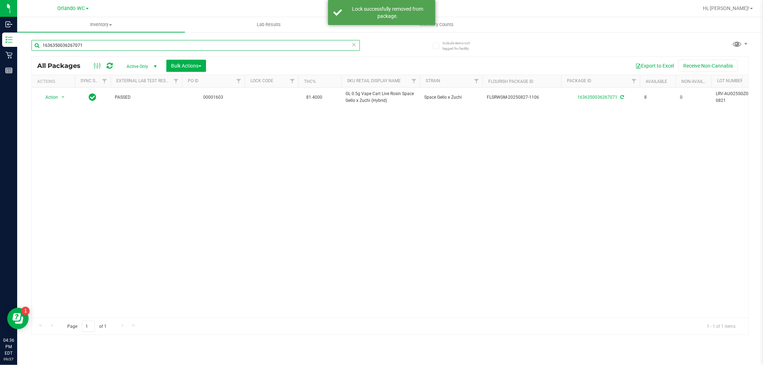
drag, startPoint x: 100, startPoint y: 48, endPoint x: 0, endPoint y: -8, distance: 114.8
click at [0, 0] on html "Inbound Inventory Retail Reports 04:36 PM EDT 09/27/2025 09/27 Orlando WC Hi, L…" at bounding box center [381, 182] width 763 height 365
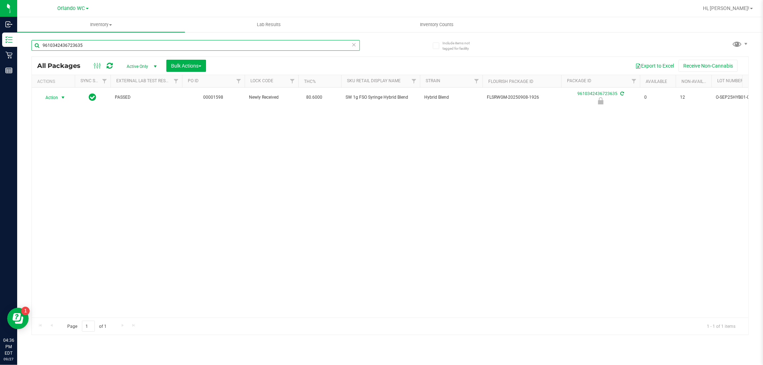
type input "9610342436723635"
click at [64, 97] on span "select" at bounding box center [63, 98] width 6 height 6
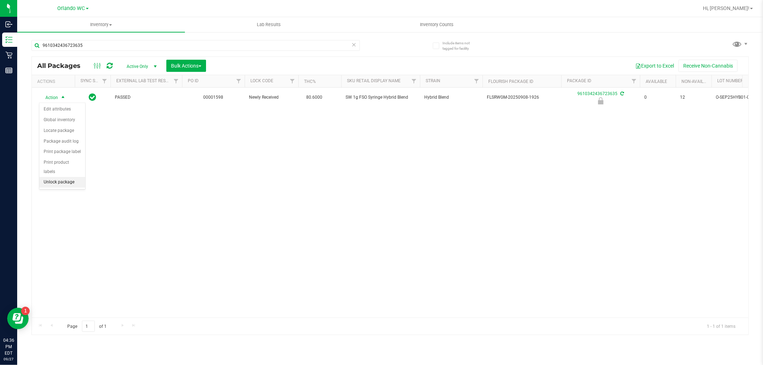
click at [56, 183] on li "Unlock package" at bounding box center [62, 182] width 46 height 11
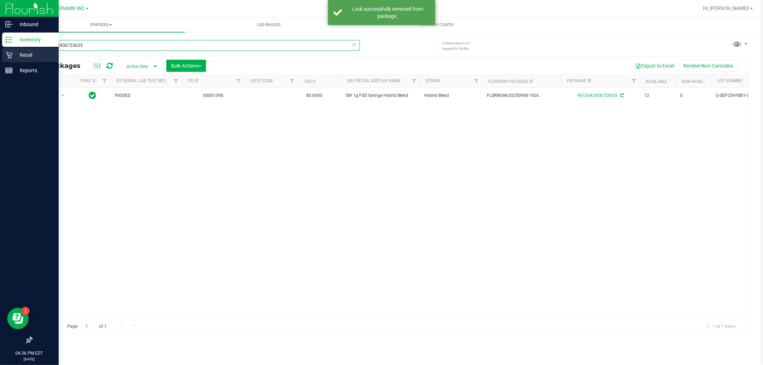
drag, startPoint x: 80, startPoint y: 48, endPoint x: 0, endPoint y: 48, distance: 80.1
click at [0, 48] on div "Inbound Inventory Retail Reports 04:36 PM EDT 09/27/2025 09/27 Orlando WC Hi, L…" at bounding box center [381, 182] width 763 height 365
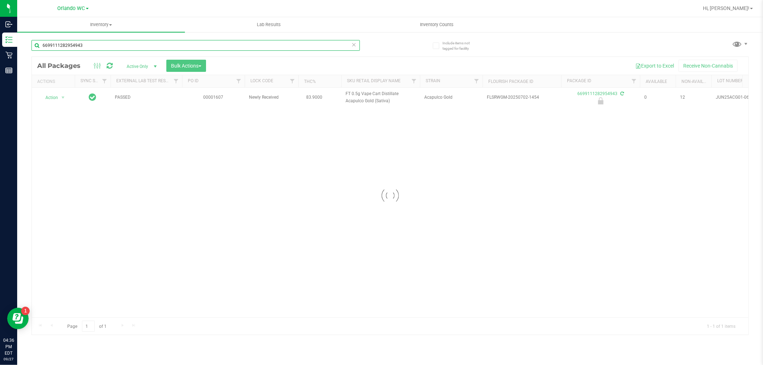
type input "6699111282954943"
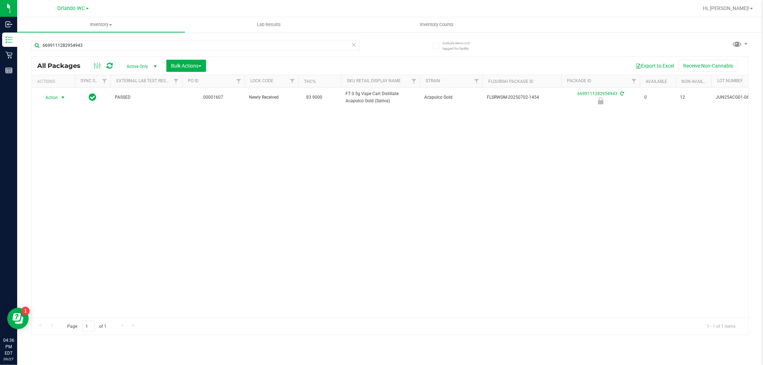
click at [60, 97] on span "select" at bounding box center [63, 98] width 6 height 6
click at [53, 185] on li "Unlock package" at bounding box center [62, 182] width 46 height 11
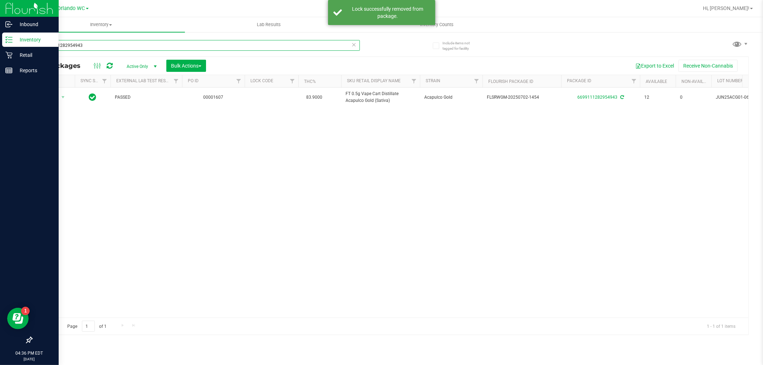
drag, startPoint x: 50, startPoint y: 47, endPoint x: 0, endPoint y: 8, distance: 63.5
click at [0, 9] on div "Inbound Inventory Retail Reports 04:36 PM EDT 09/27/2025 09/27 Orlando WC Hi, L…" at bounding box center [381, 182] width 763 height 365
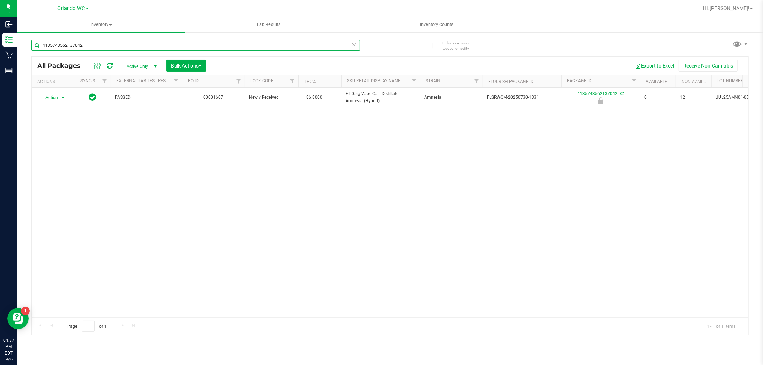
type input "4135743562137042"
click at [61, 98] on span "select" at bounding box center [63, 98] width 6 height 6
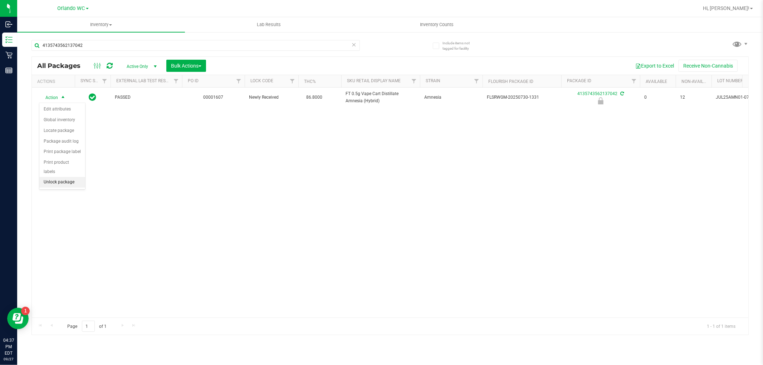
click at [55, 180] on li "Unlock package" at bounding box center [62, 182] width 46 height 11
